Goal: Task Accomplishment & Management: Use online tool/utility

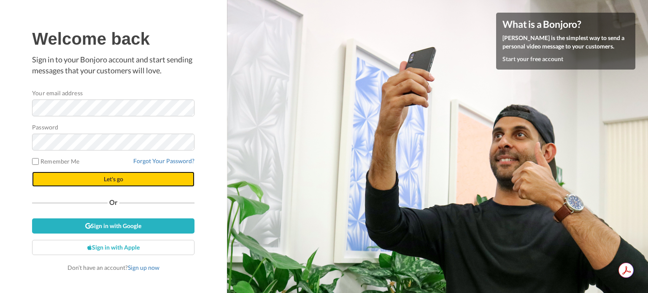
click at [125, 178] on button "Let's go" at bounding box center [113, 179] width 162 height 15
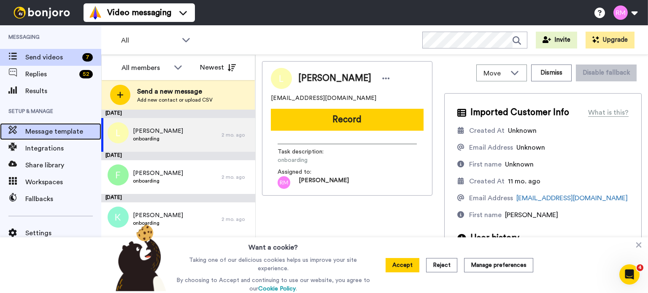
click at [54, 135] on span "Message template" at bounding box center [63, 132] width 76 height 10
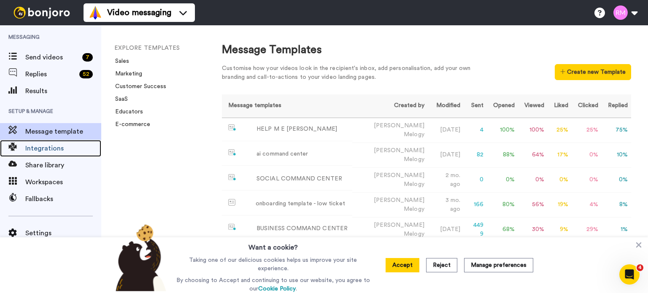
click at [47, 148] on span "Integrations" at bounding box center [63, 148] width 76 height 10
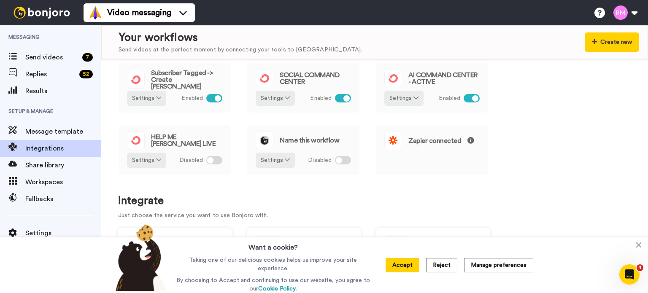
scroll to position [214, 0]
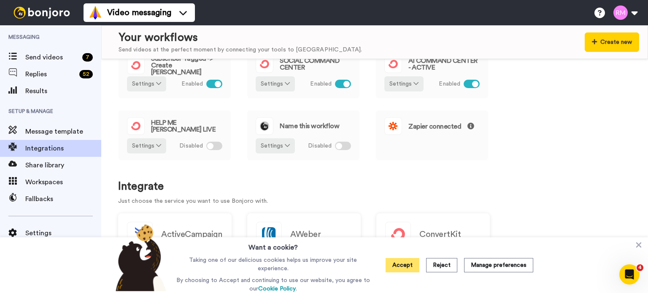
click at [402, 271] on button "Accept" at bounding box center [403, 265] width 34 height 14
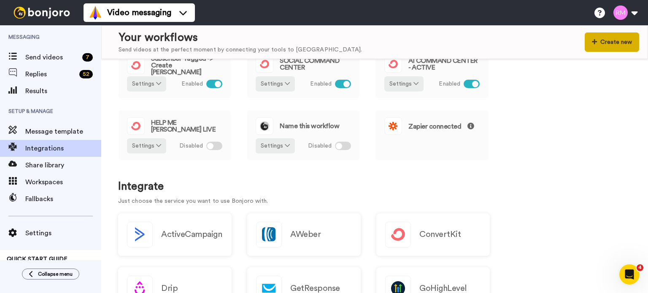
click at [616, 40] on button "Create new" at bounding box center [612, 41] width 54 height 19
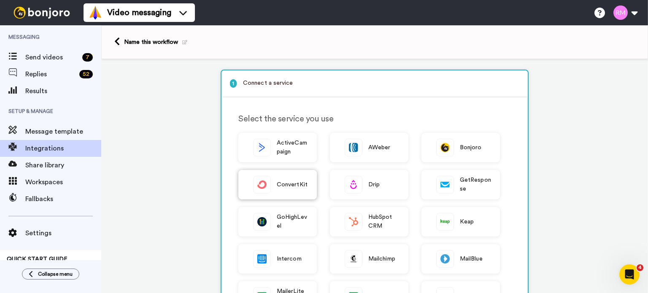
click at [278, 184] on span "ConvertKit" at bounding box center [292, 185] width 31 height 9
click at [268, 182] on div "ConvertKit" at bounding box center [277, 185] width 78 height 30
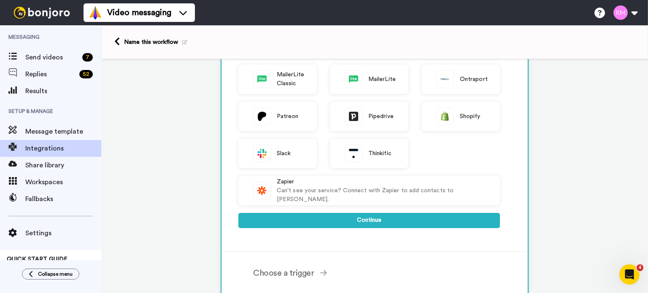
scroll to position [244, 0]
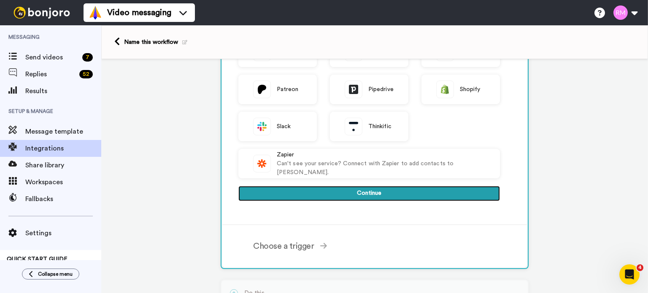
click at [426, 190] on button "Continue" at bounding box center [369, 193] width 262 height 15
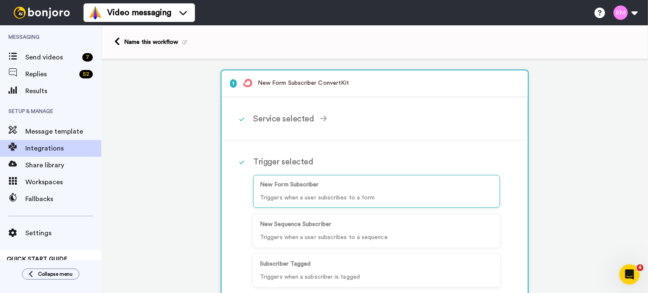
scroll to position [0, 0]
click at [292, 113] on div "Service selected" at bounding box center [376, 119] width 247 height 13
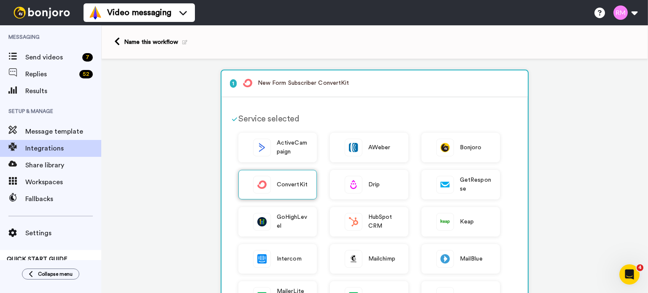
click at [277, 183] on span "ConvertKit" at bounding box center [292, 185] width 31 height 9
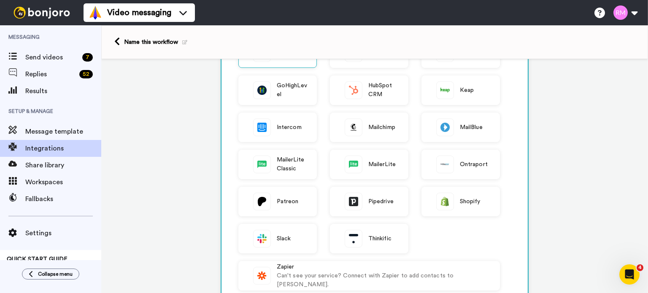
scroll to position [96, 0]
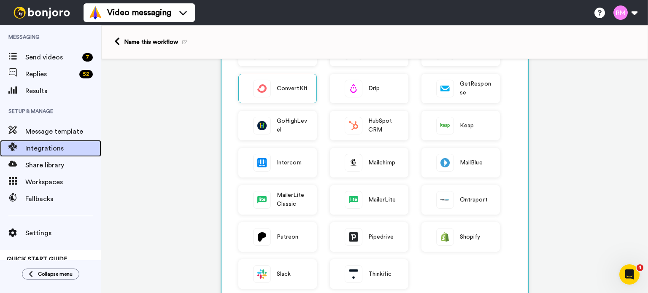
click at [44, 147] on span "Integrations" at bounding box center [63, 148] width 76 height 10
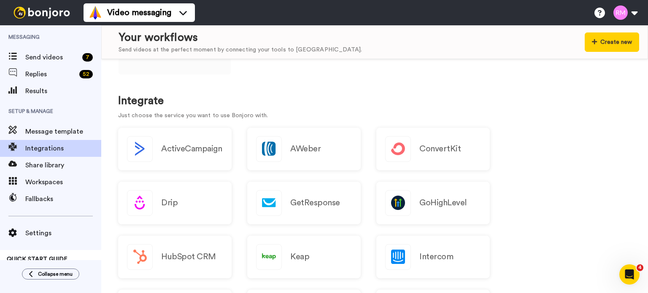
scroll to position [375, 0]
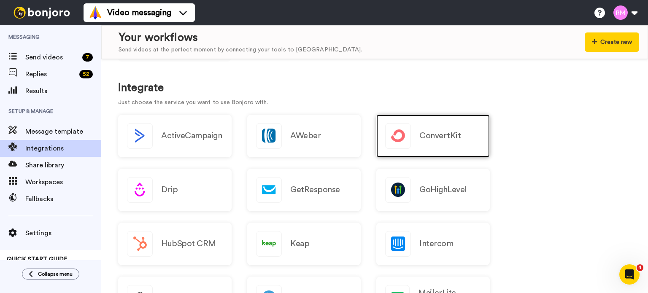
click at [443, 126] on div "ConvertKit" at bounding box center [432, 136] width 113 height 43
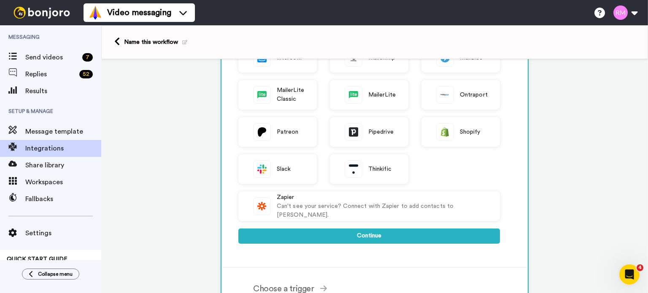
scroll to position [188, 0]
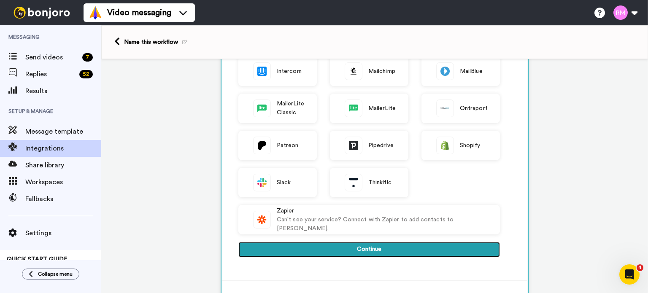
click at [428, 246] on button "Continue" at bounding box center [369, 249] width 262 height 15
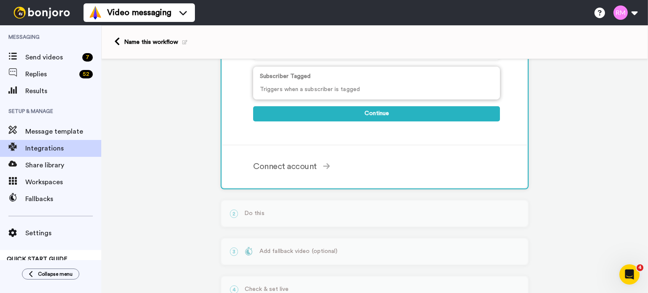
click at [385, 74] on p "Subscriber Tagged" at bounding box center [376, 76] width 233 height 9
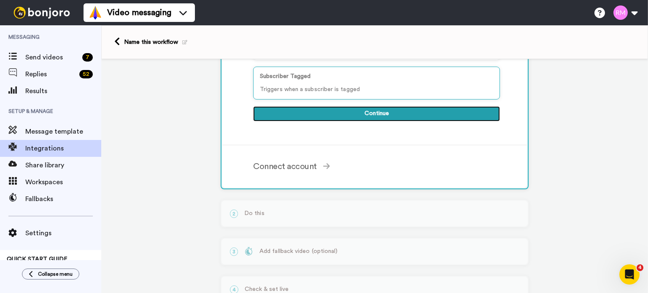
click at [415, 118] on button "Continue" at bounding box center [376, 113] width 247 height 15
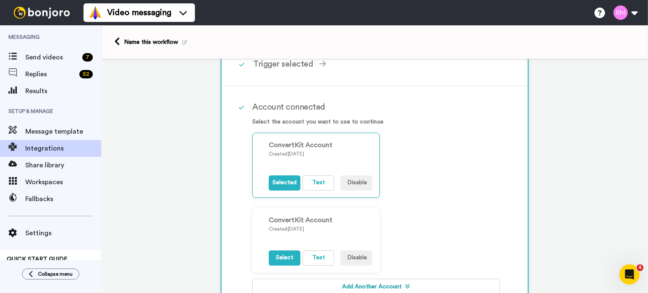
scroll to position [94, 0]
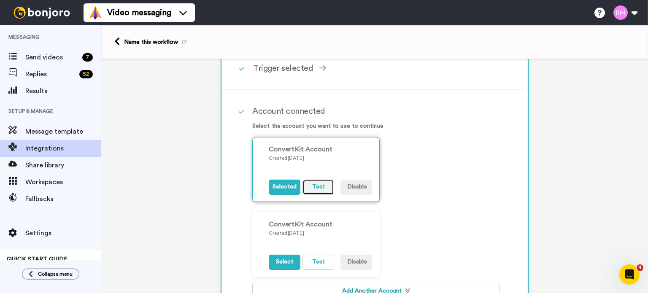
click at [317, 186] on button "Test" at bounding box center [318, 187] width 32 height 15
click at [319, 261] on button "Test" at bounding box center [318, 262] width 32 height 15
drag, startPoint x: 446, startPoint y: 168, endPoint x: 447, endPoint y: 192, distance: 24.1
click at [447, 192] on div "ConvertKit Account Created 1 day ago Selected Test Disable ConvertKit Account C…" at bounding box center [376, 212] width 248 height 150
click at [355, 185] on button "Disable" at bounding box center [356, 187] width 32 height 15
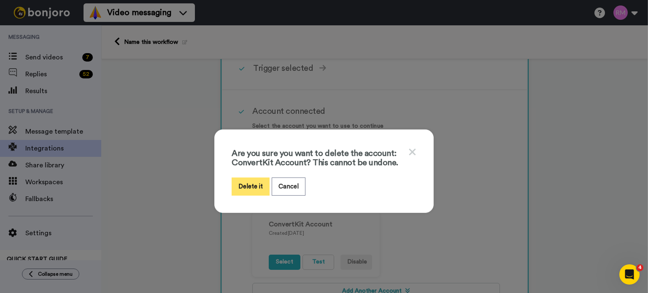
click at [246, 189] on button "Delete it" at bounding box center [251, 187] width 38 height 18
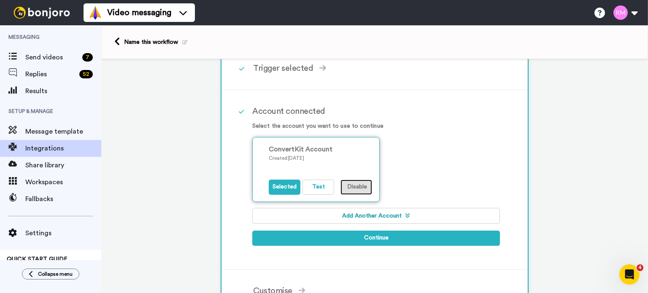
click at [357, 186] on button "Disable" at bounding box center [356, 187] width 32 height 15
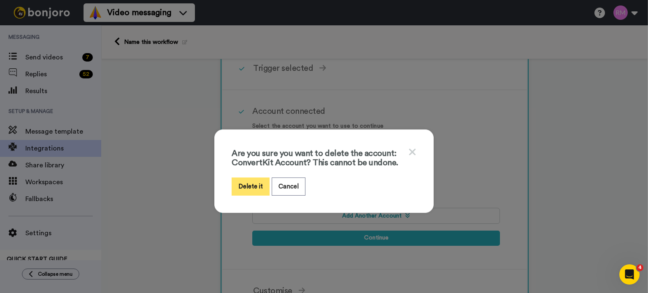
click at [241, 183] on button "Delete it" at bounding box center [251, 187] width 38 height 18
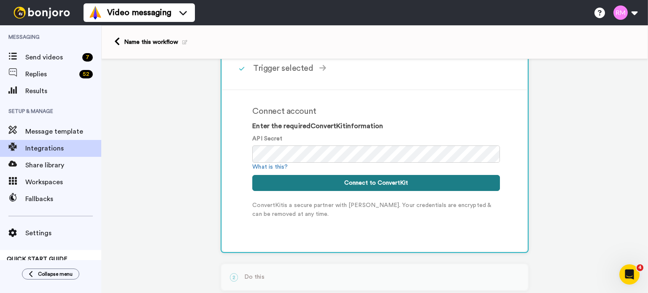
click at [373, 184] on button "Connect to ConvertKit" at bounding box center [376, 183] width 248 height 16
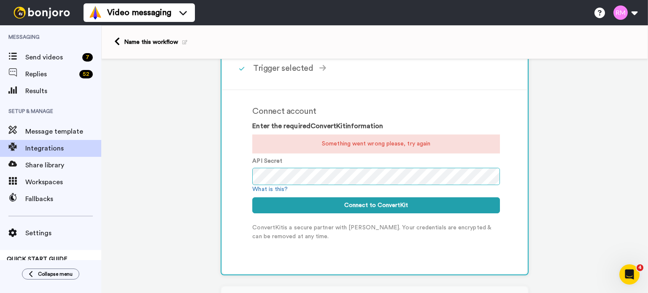
click at [168, 168] on div "1 Subscriber Tagged ConvertKit Service selected ActiveCampaign AWeber Bonjoro C…" at bounding box center [374, 187] width 547 height 445
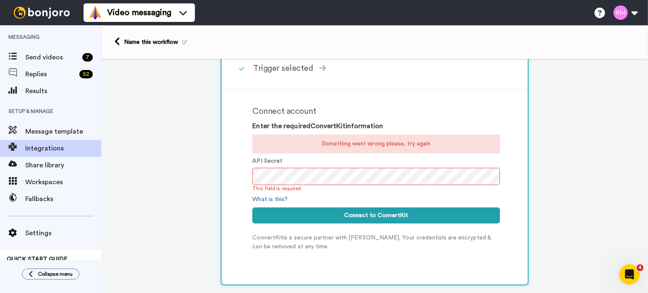
click at [340, 194] on div "API Secret This field is required What is this?" at bounding box center [376, 181] width 248 height 48
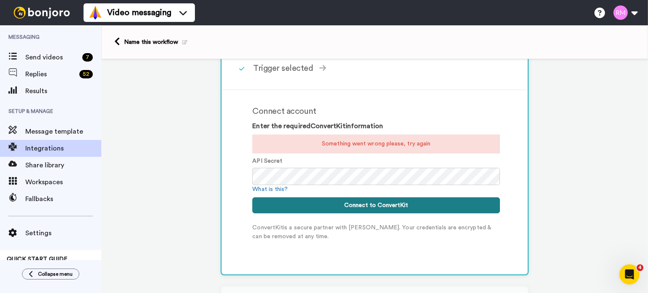
click at [335, 204] on button "Connect to ConvertKit" at bounding box center [376, 205] width 248 height 16
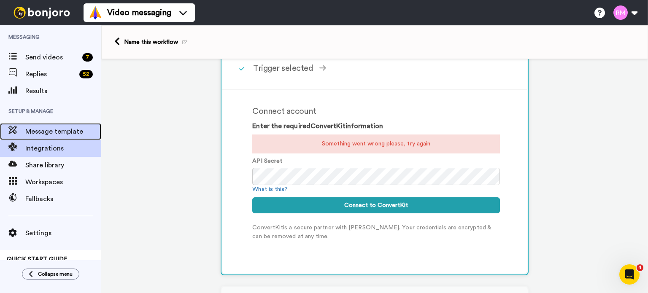
click at [51, 129] on span "Message template" at bounding box center [63, 132] width 76 height 10
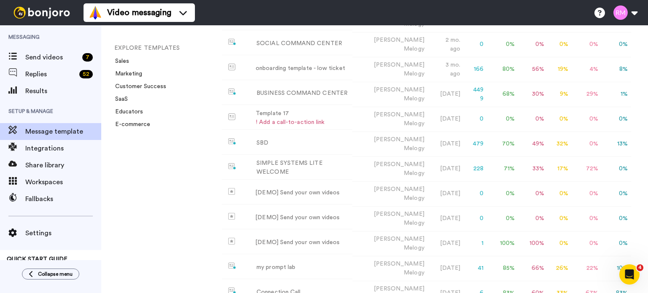
scroll to position [136, 0]
click at [264, 138] on div "SBD" at bounding box center [263, 142] width 12 height 9
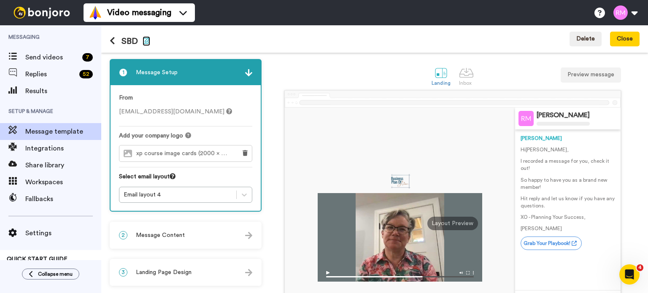
click at [144, 39] on icon "button" at bounding box center [147, 40] width 8 height 7
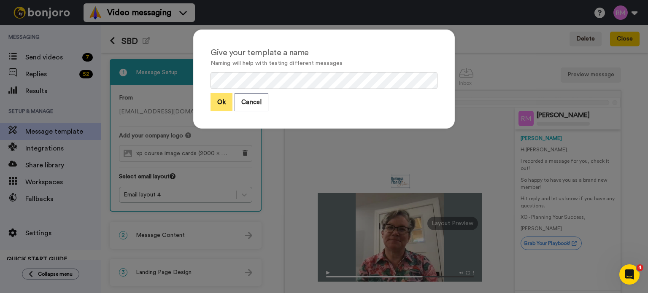
click at [220, 101] on button "Ok" at bounding box center [222, 102] width 22 height 18
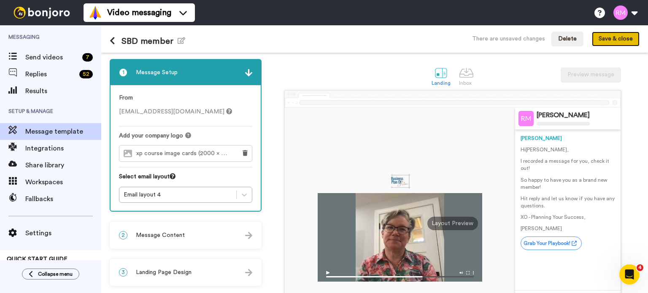
click at [630, 39] on button "Save & close" at bounding box center [616, 39] width 48 height 15
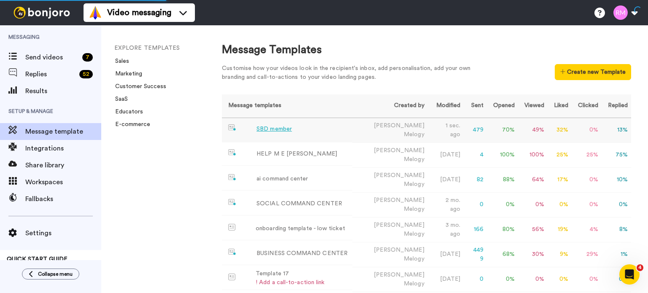
click at [295, 130] on td "SBD member" at bounding box center [287, 129] width 130 height 23
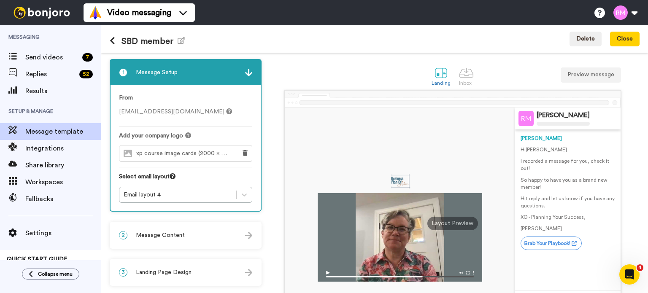
click at [111, 40] on icon at bounding box center [112, 41] width 5 height 8
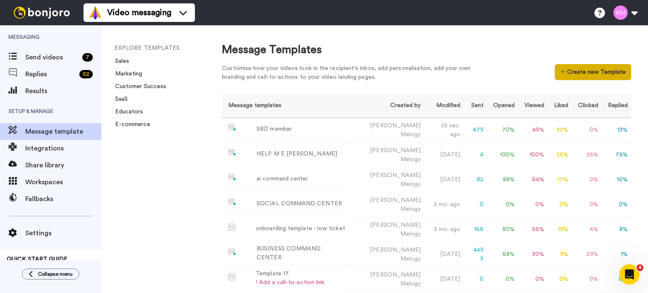
click at [600, 76] on button "Create new Template" at bounding box center [593, 72] width 76 height 16
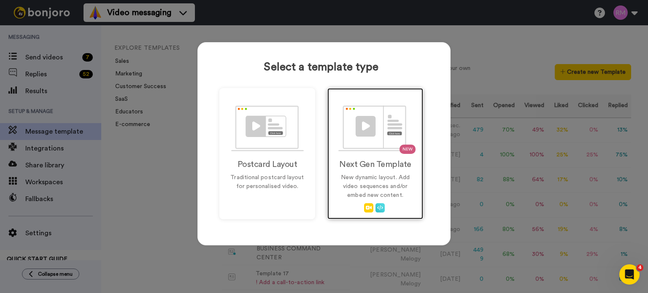
click at [374, 138] on img at bounding box center [375, 128] width 74 height 46
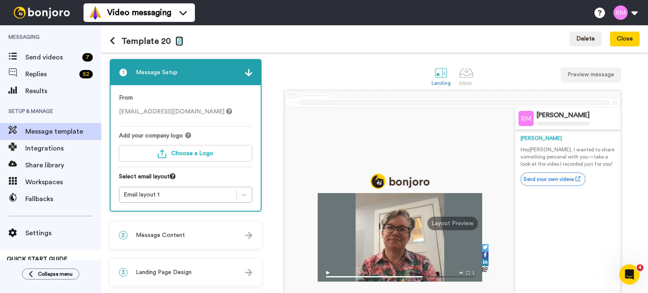
click at [178, 38] on icon "button" at bounding box center [180, 40] width 8 height 7
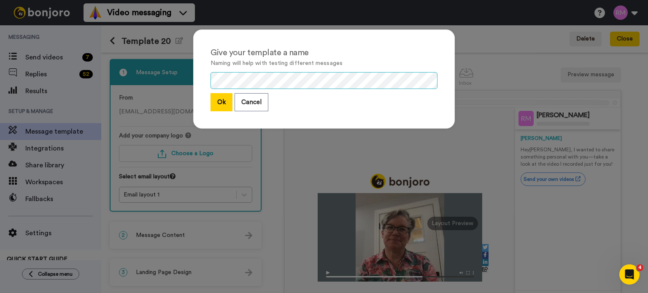
click at [168, 74] on div "Give your template a name Naming will help with testing different messages Ok C…" at bounding box center [324, 146] width 648 height 293
click at [219, 105] on button "Ok" at bounding box center [222, 102] width 22 height 18
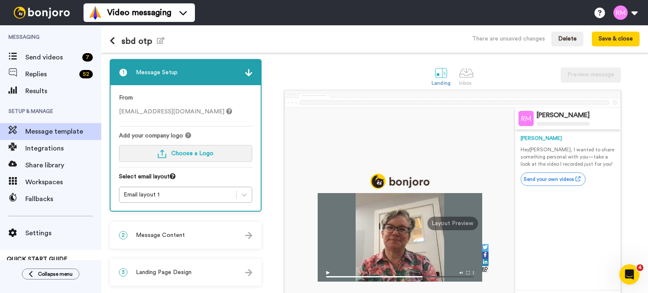
click at [205, 157] on button "Choose a Logo" at bounding box center [185, 153] width 133 height 17
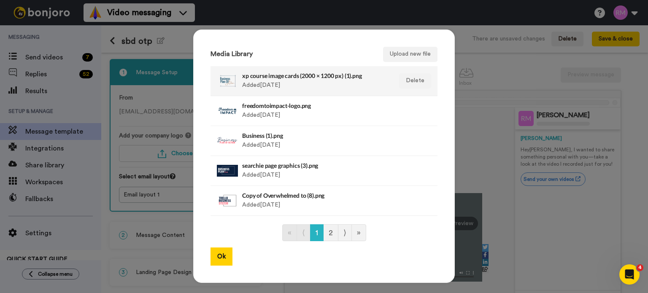
click at [324, 82] on div "xp course image cards (2000 × 1200 px) (1).png Added 1 yr. ago" at bounding box center [315, 80] width 146 height 21
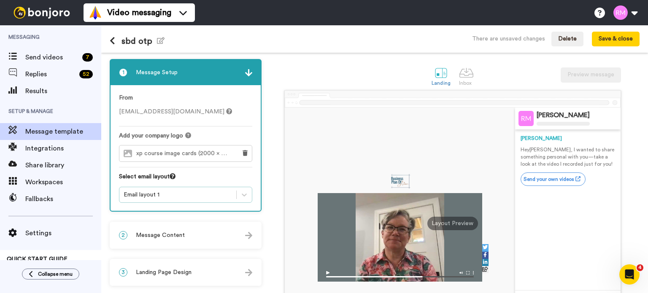
click at [214, 196] on div "Email layout 1" at bounding box center [178, 195] width 108 height 8
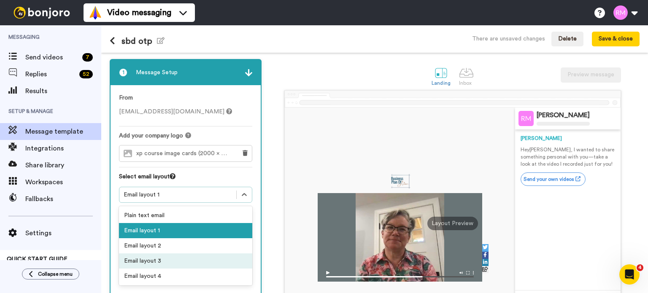
click at [191, 255] on div "Email layout 3" at bounding box center [185, 261] width 133 height 15
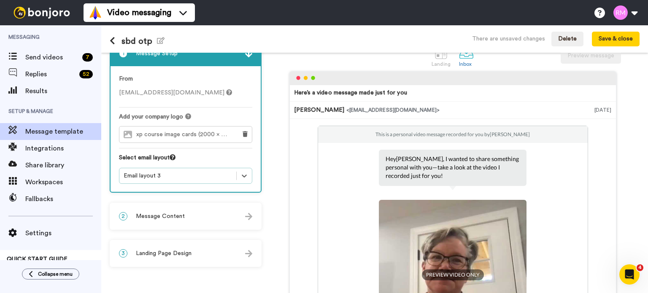
scroll to position [14, 0]
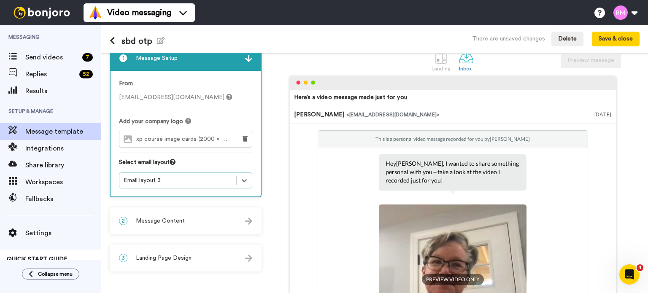
click at [189, 171] on div "Select email layout" at bounding box center [185, 165] width 133 height 14
click at [190, 178] on div "Email layout 3" at bounding box center [178, 180] width 108 height 8
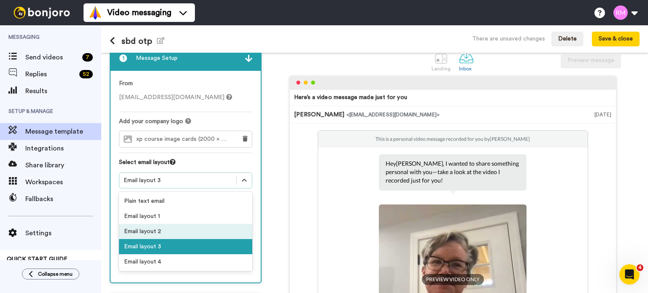
click at [182, 229] on div "Email layout 2" at bounding box center [185, 231] width 133 height 15
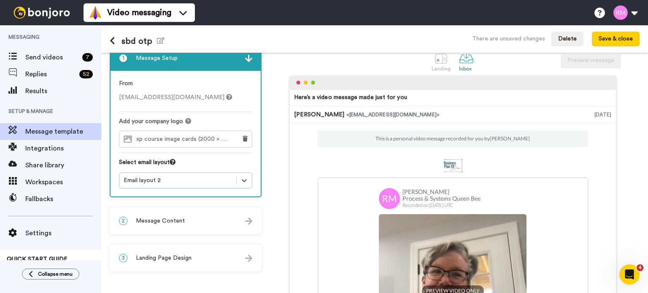
click at [195, 221] on div "2 Message Content" at bounding box center [186, 220] width 150 height 25
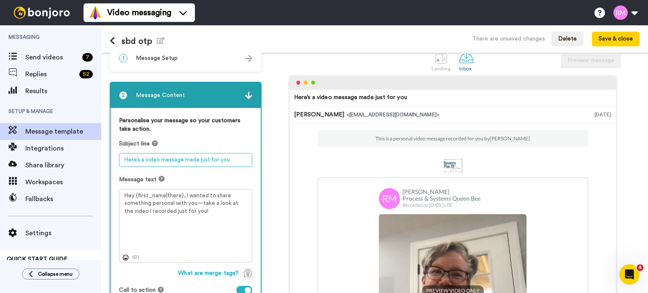
drag, startPoint x: 232, startPoint y: 157, endPoint x: 101, endPoint y: 158, distance: 131.2
click at [101, 158] on div "1 Message Setup From hello@businessplanofaction.com Add your company logo xp co…" at bounding box center [374, 173] width 547 height 240
click at [186, 156] on textarea "Here’s a video message made just for you" at bounding box center [185, 160] width 133 height 14
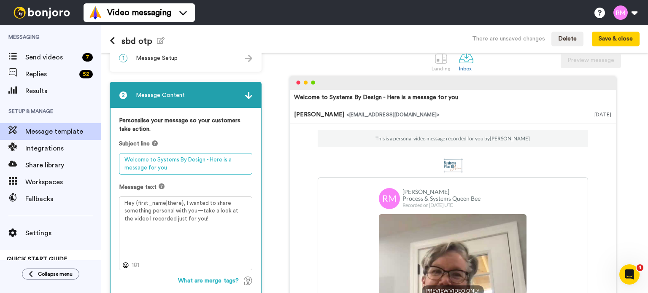
type textarea "Welcome to Systems By Design - Here is a message for you"
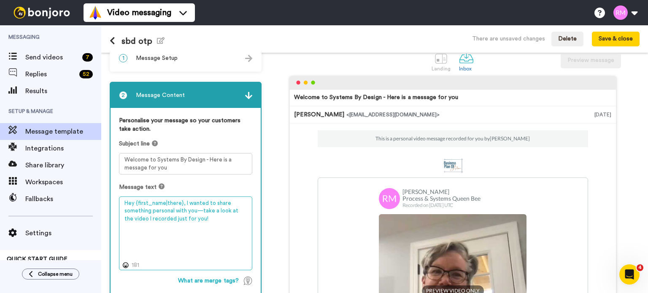
click at [184, 203] on textarea "Hey {first_name|there}, I wanted to share something personal with you—take a lo…" at bounding box center [185, 234] width 133 height 74
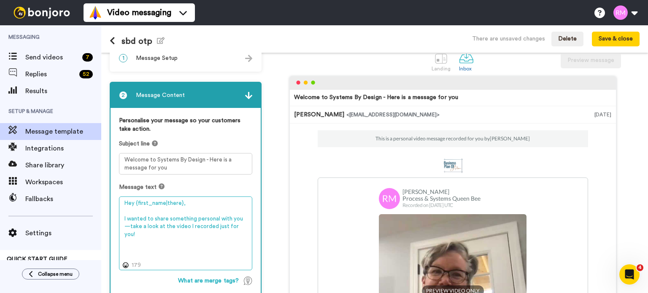
drag, startPoint x: 248, startPoint y: 224, endPoint x: 120, endPoint y: 217, distance: 128.0
click at [120, 217] on textarea "Hey {first_name|there}, I wanted to share something personal with you—take a lo…" at bounding box center [185, 234] width 133 height 74
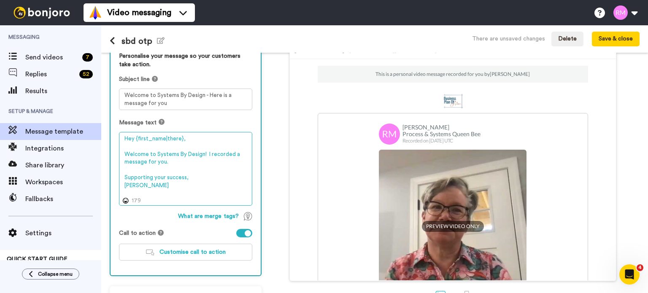
scroll to position [105, 0]
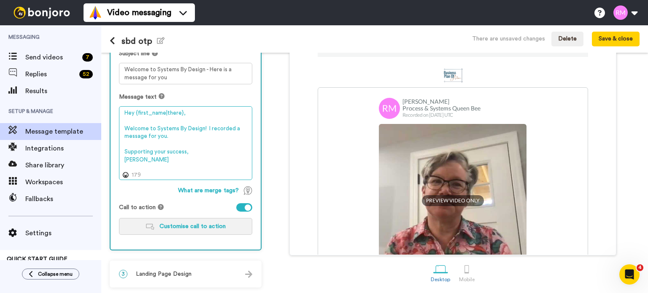
type textarea "Hey {first_name|there}, Welcome to Systems By Design! I recorded a message for …"
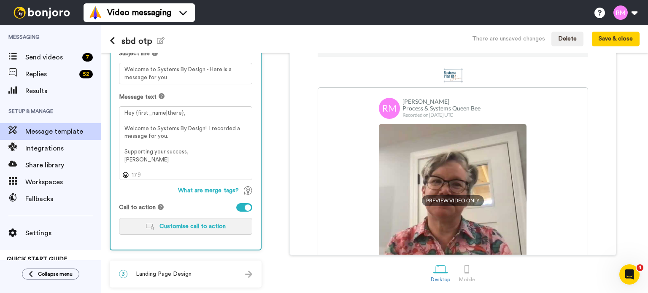
click at [178, 226] on span "Customise call to action" at bounding box center [192, 227] width 66 height 6
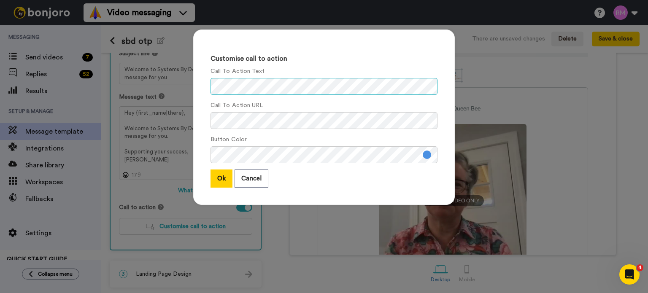
click at [185, 86] on div "Customise call to action Call To Action Text Call To Action URL Button Color Ok…" at bounding box center [324, 121] width 278 height 201
click at [159, 118] on div "Customise call to action Call To Action Text Call To Action URL Button Color Ok…" at bounding box center [324, 146] width 648 height 293
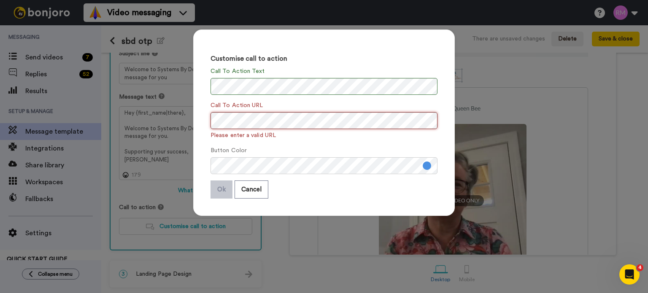
click at [169, 122] on div "Customise call to action Call To Action Text Call To Action URL Please enter a …" at bounding box center [324, 146] width 648 height 293
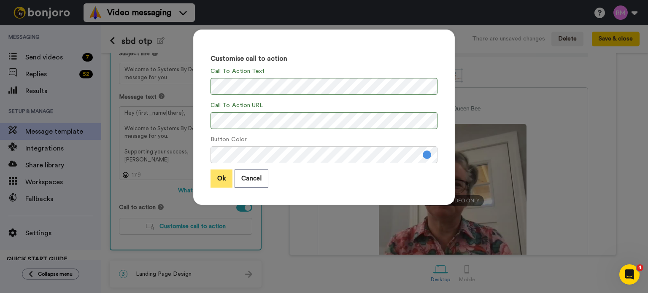
click at [215, 178] on button "Ok" at bounding box center [222, 179] width 22 height 18
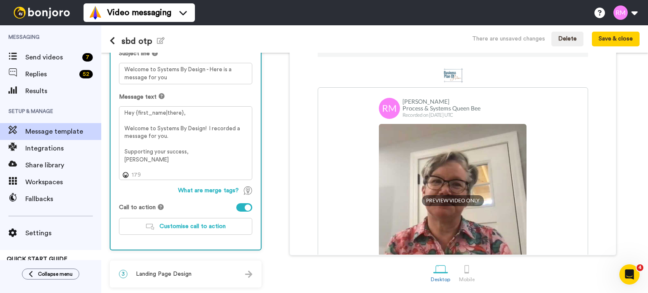
click at [197, 267] on div "3 Landing Page Design" at bounding box center [186, 274] width 150 height 25
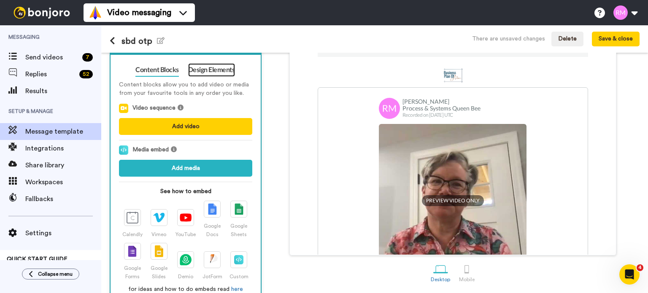
click at [223, 70] on link "Design Elements" at bounding box center [211, 70] width 47 height 14
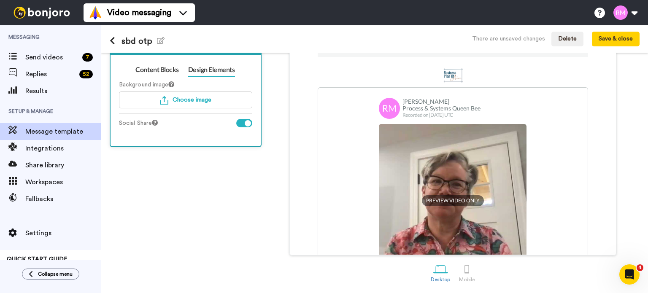
click at [245, 119] on div at bounding box center [244, 123] width 16 height 8
click at [624, 38] on button "Save & close" at bounding box center [616, 39] width 48 height 15
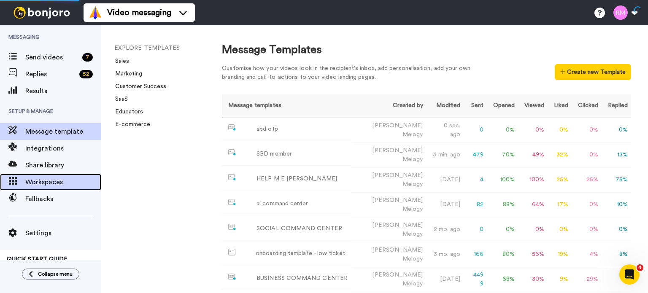
click at [61, 178] on span "Workspaces" at bounding box center [63, 182] width 76 height 10
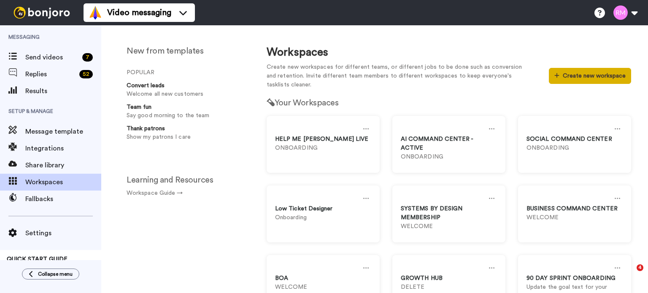
click at [588, 79] on button "Create new workspace" at bounding box center [590, 76] width 82 height 16
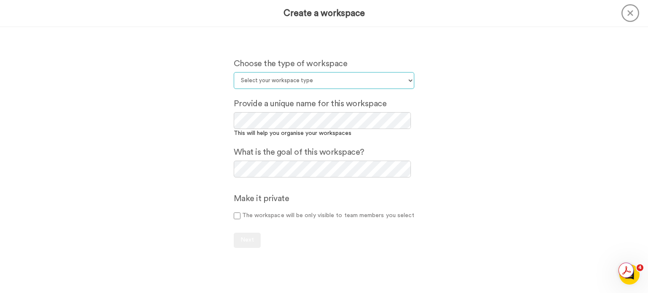
click at [321, 78] on select "Select your workspace type Default Onboarding Activation Retention Team updates…" at bounding box center [324, 80] width 181 height 17
select select "Onboarding"
click at [234, 72] on select "Select your workspace type Default Onboarding Activation Retention Team updates…" at bounding box center [324, 80] width 181 height 17
click at [276, 79] on select "Select your workspace type Default Onboarding Activation Retention Team updates…" at bounding box center [324, 80] width 181 height 17
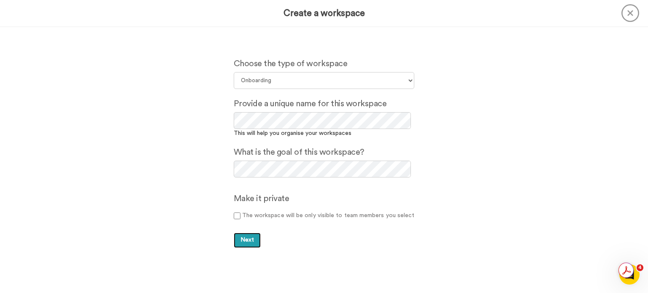
click at [250, 239] on span "Next" at bounding box center [247, 240] width 14 height 6
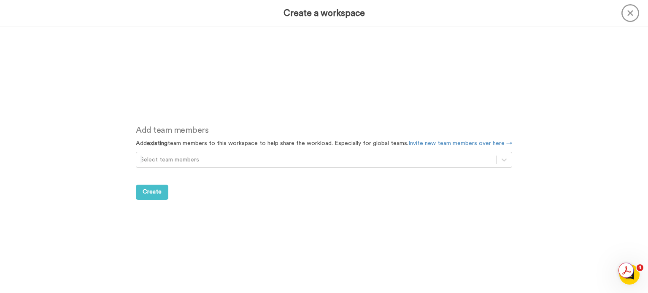
scroll to position [267, 0]
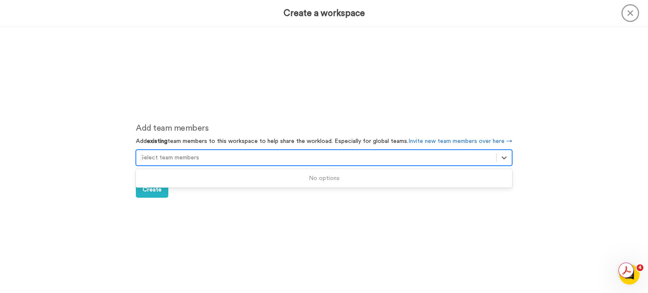
click at [181, 161] on div at bounding box center [315, 158] width 351 height 10
click at [181, 163] on div "Select team members" at bounding box center [316, 158] width 360 height 14
click at [147, 200] on div "Add team members Add existing team members to this workspace to help share the …" at bounding box center [324, 160] width 402 height 267
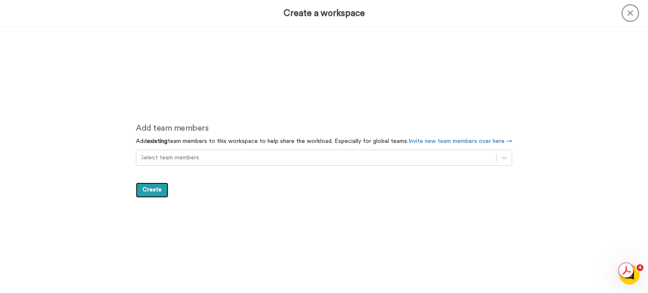
click at [150, 190] on span "Create" at bounding box center [152, 190] width 19 height 6
